Goal: Information Seeking & Learning: Learn about a topic

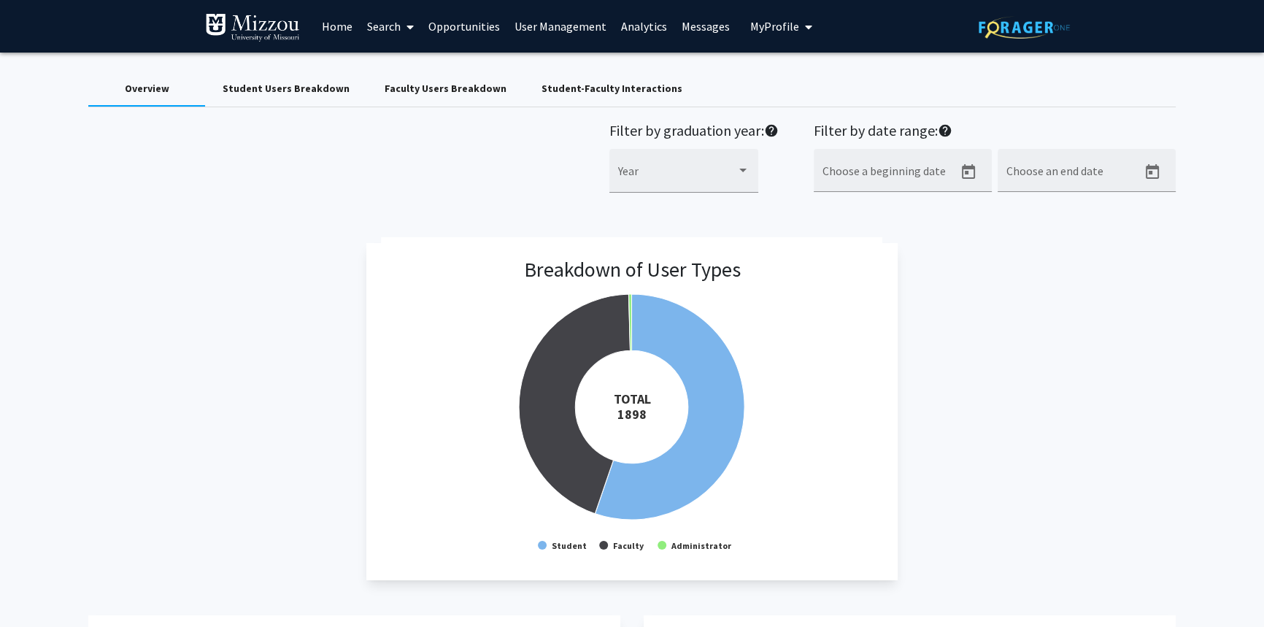
click at [391, 25] on link "Search" at bounding box center [390, 26] width 61 height 51
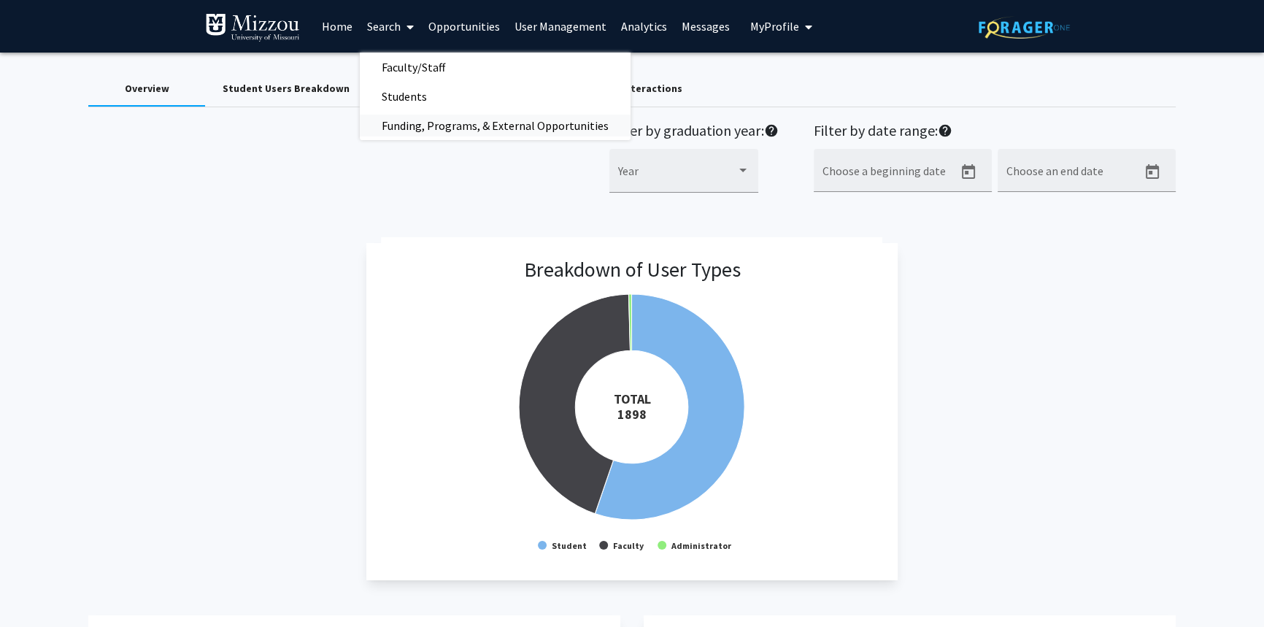
click at [425, 127] on span "Funding, Programs, & External Opportunities" at bounding box center [495, 125] width 271 height 29
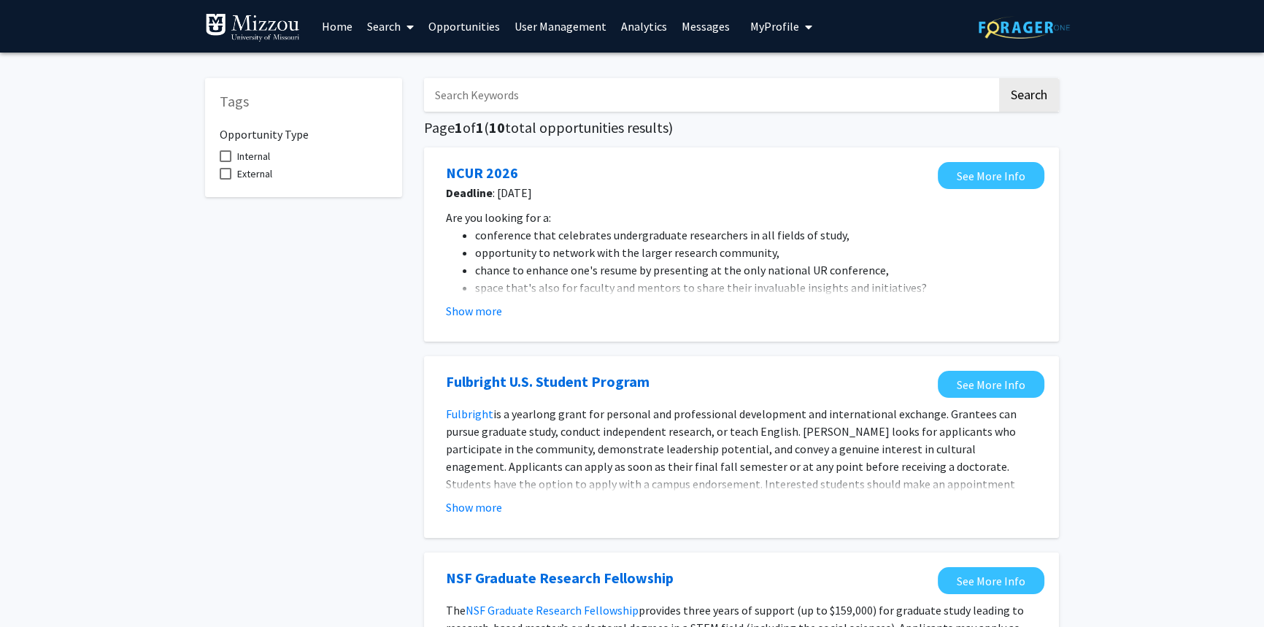
click at [386, 25] on link "Search" at bounding box center [390, 26] width 61 height 51
